Goal: Check status: Check status

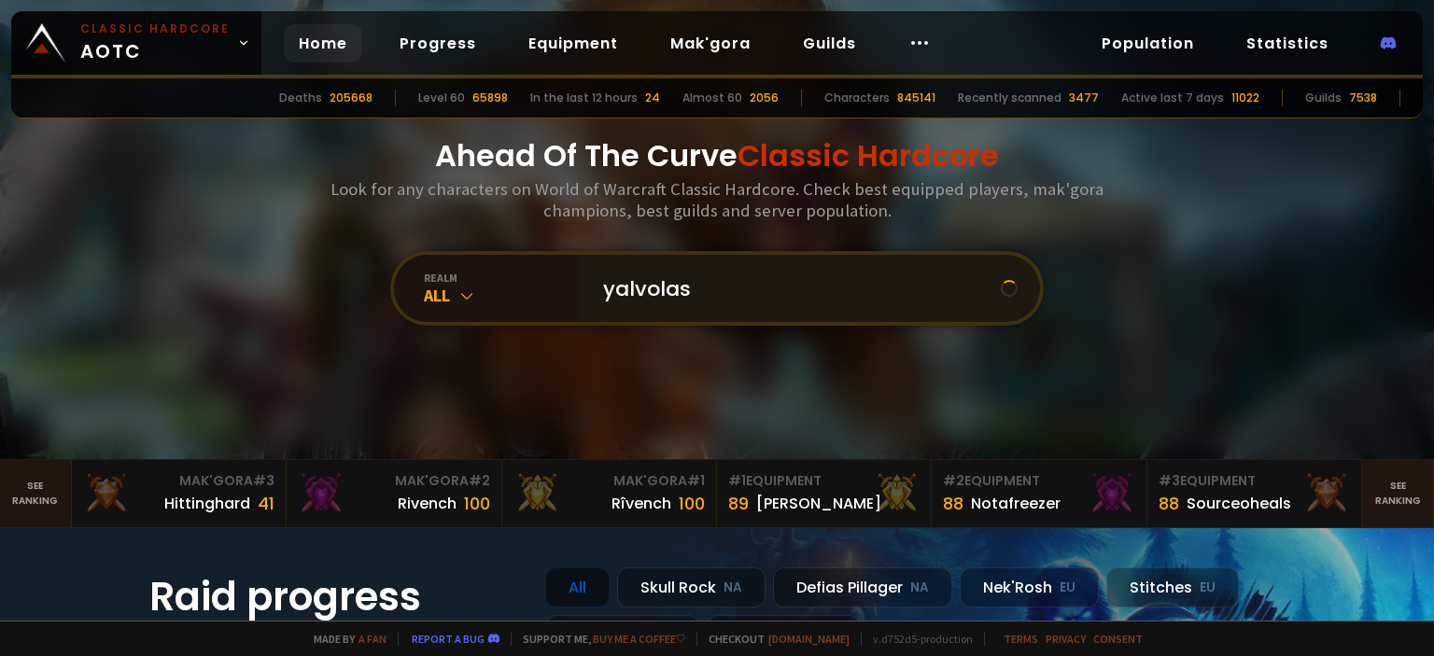
type input "yalvolas"
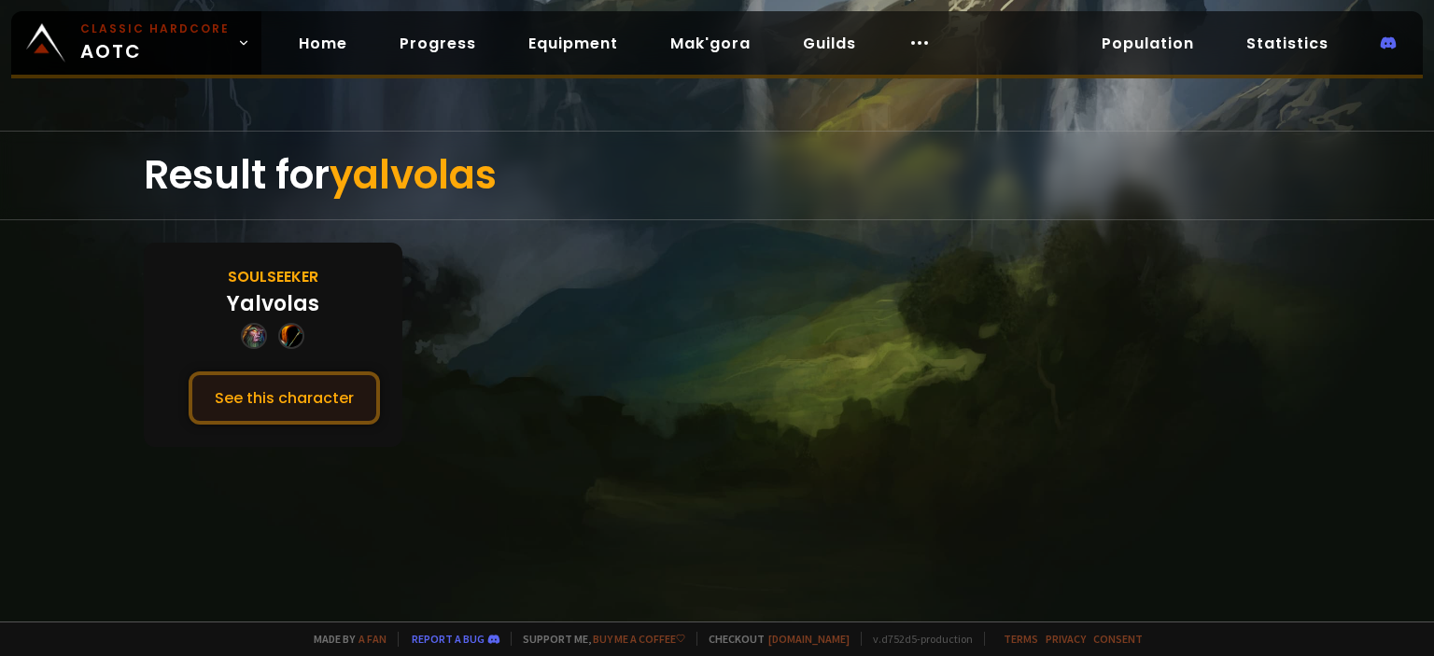
click at [291, 393] on button "See this character" at bounding box center [284, 397] width 191 height 53
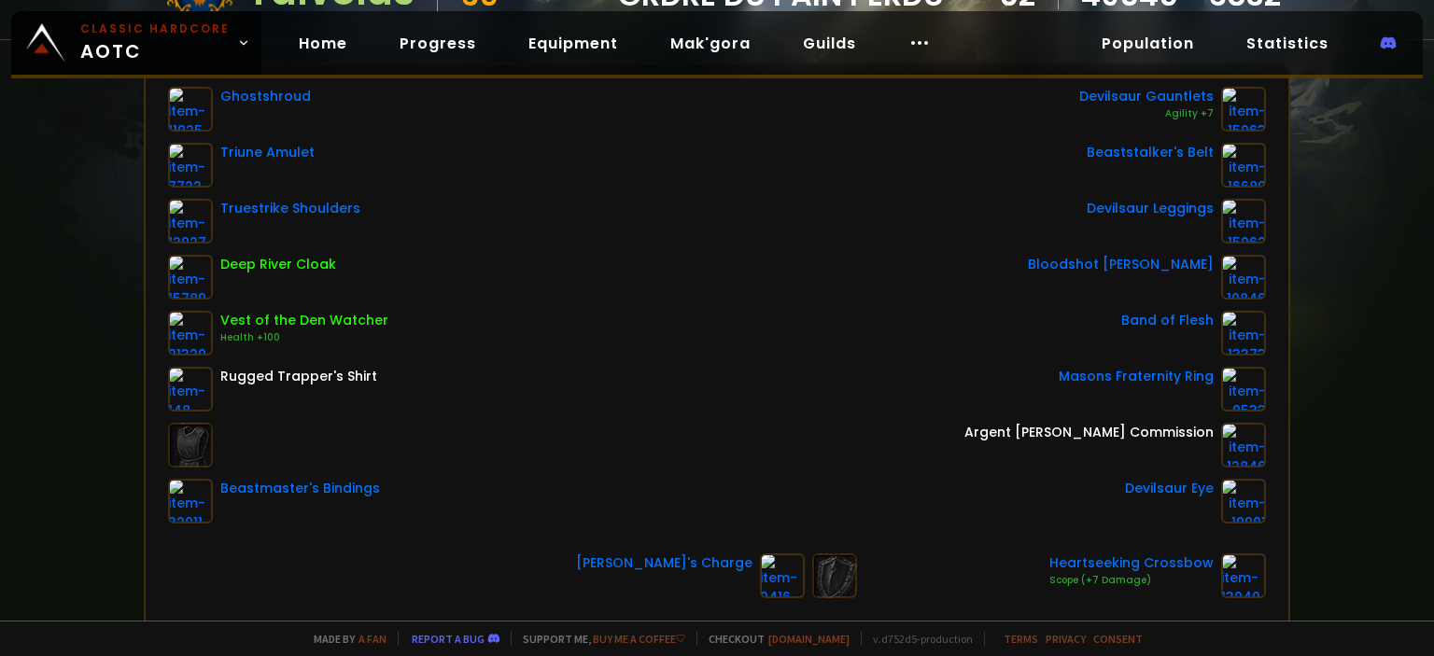
scroll to position [280, 0]
